Goal: Task Accomplishment & Management: Manage account settings

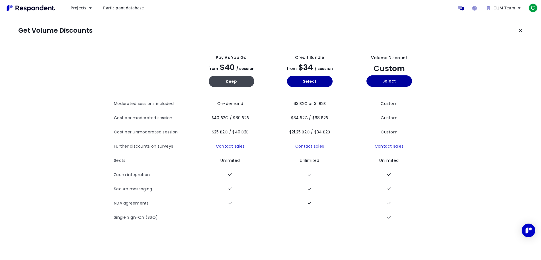
click at [124, 9] on span "Participant database" at bounding box center [123, 7] width 41 height 5
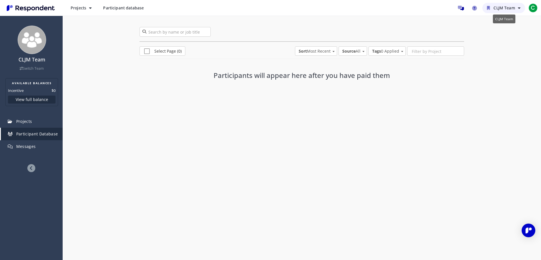
click at [508, 6] on span "CLJM Team" at bounding box center [503, 7] width 21 height 5
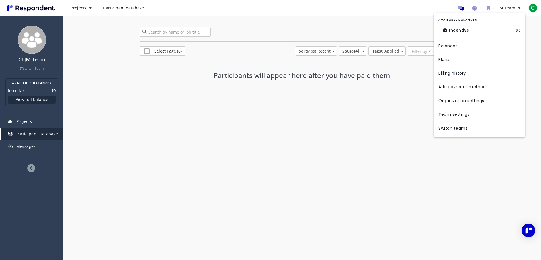
click at [531, 7] on md-backdrop at bounding box center [270, 130] width 541 height 260
click at [532, 8] on span "C" at bounding box center [532, 7] width 9 height 9
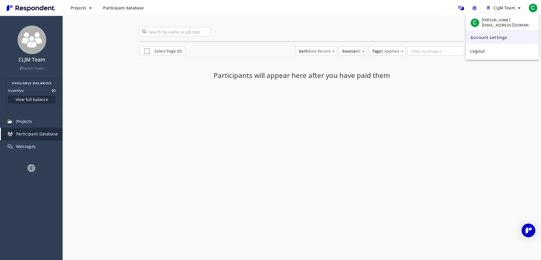
click at [485, 40] on link "Account settings" at bounding box center [502, 37] width 73 height 14
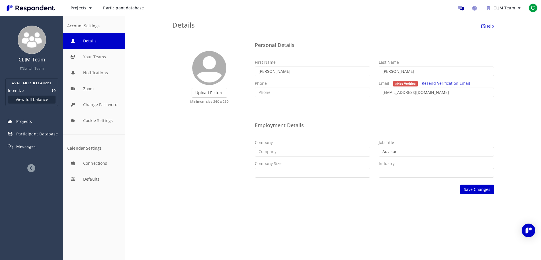
click at [85, 26] on div "Account Settings" at bounding box center [94, 26] width 54 height 5
click at [511, 13] on ul "CLJM Team C" at bounding box center [497, 7] width 84 height 11
click at [507, 10] on span "CLJM Team" at bounding box center [503, 7] width 21 height 5
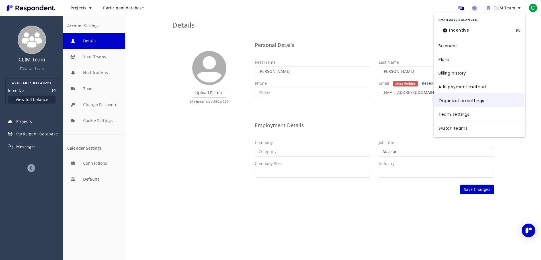
click at [448, 103] on link "Organization settings" at bounding box center [479, 100] width 91 height 14
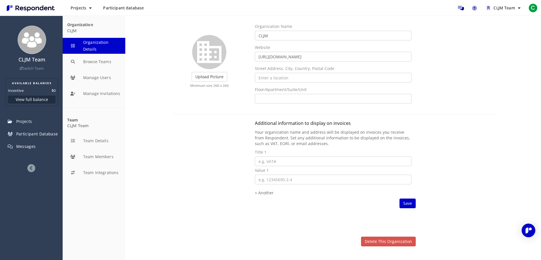
scroll to position [22, 0]
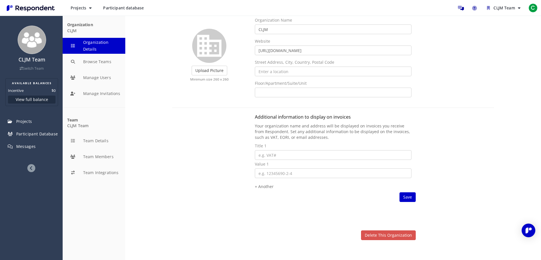
click at [385, 241] on div "Upload Picture Finished Cropping Minimum size 260 x 260 Organization Name CLJM …" at bounding box center [333, 135] width 330 height 237
click at [387, 237] on link "Delete this organization" at bounding box center [388, 236] width 55 height 10
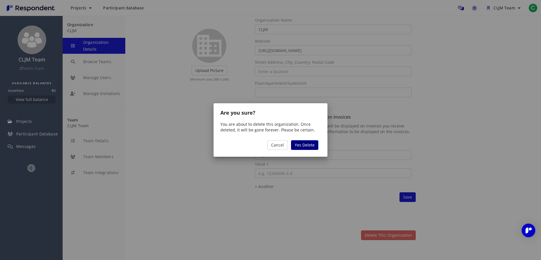
click at [300, 143] on span "Yes Delete" at bounding box center [305, 144] width 20 height 5
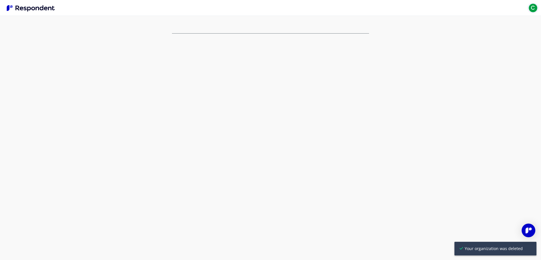
click at [532, 9] on span "C" at bounding box center [532, 7] width 9 height 9
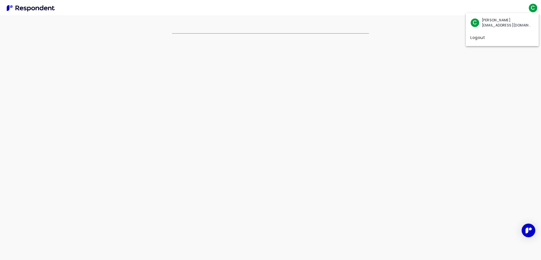
click at [496, 21] on span "[PERSON_NAME]" at bounding box center [507, 20] width 50 height 5
click at [483, 23] on span "[EMAIL_ADDRESS][DOMAIN_NAME]" at bounding box center [507, 25] width 50 height 5
click at [478, 23] on span "C" at bounding box center [474, 22] width 9 height 9
click at [476, 37] on link "Logout" at bounding box center [502, 37] width 73 height 14
